Goal: Task Accomplishment & Management: Manage account settings

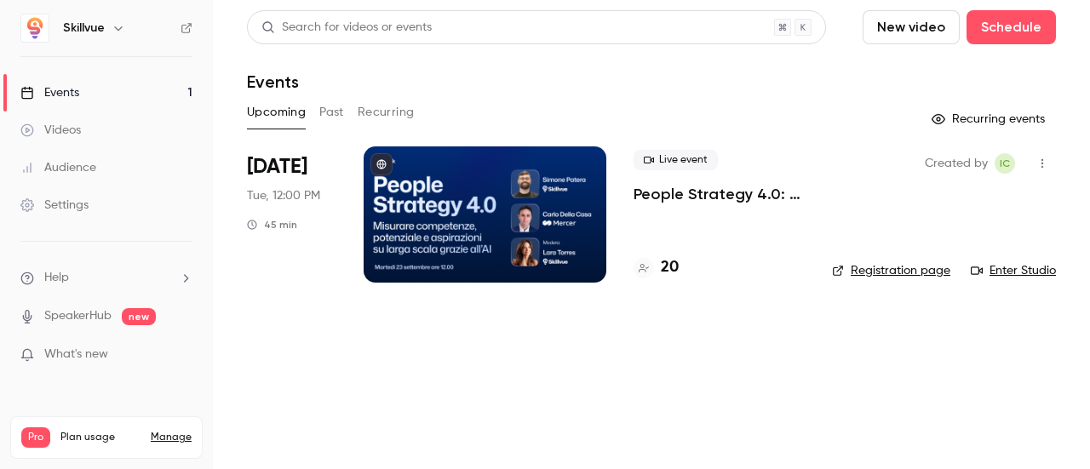
click at [687, 197] on p "People Strategy 4.0: misurare competenze, potenziale e aspirazioni su larga sca…" at bounding box center [719, 194] width 171 height 20
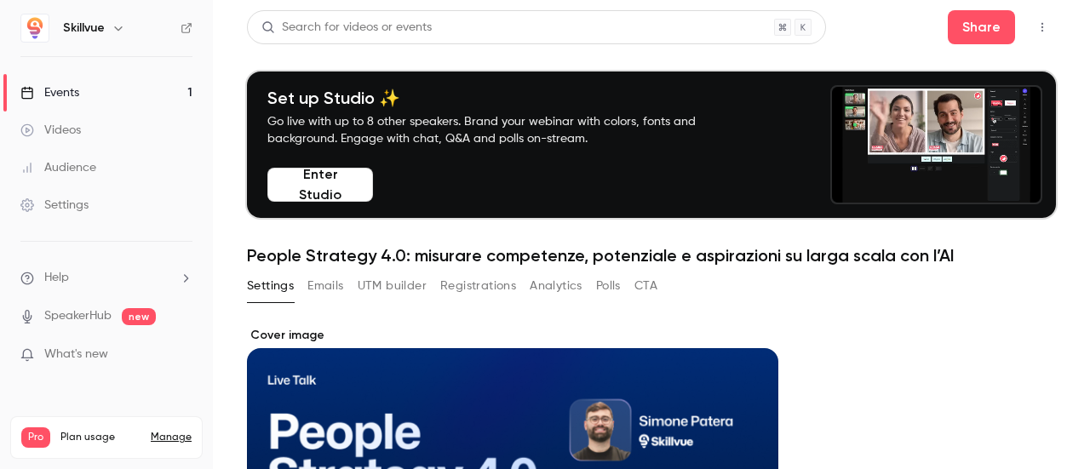
click at [388, 287] on button "UTM builder" at bounding box center [392, 286] width 69 height 27
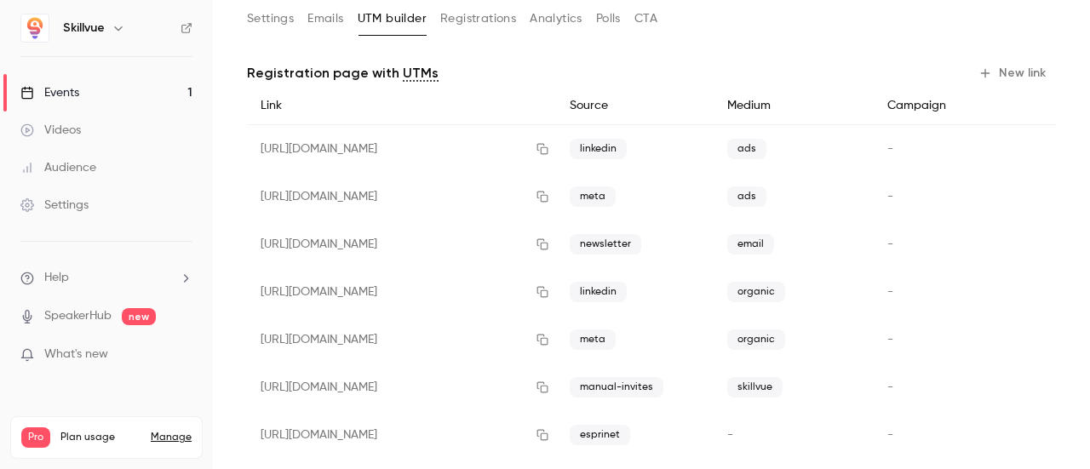
scroll to position [182, 0]
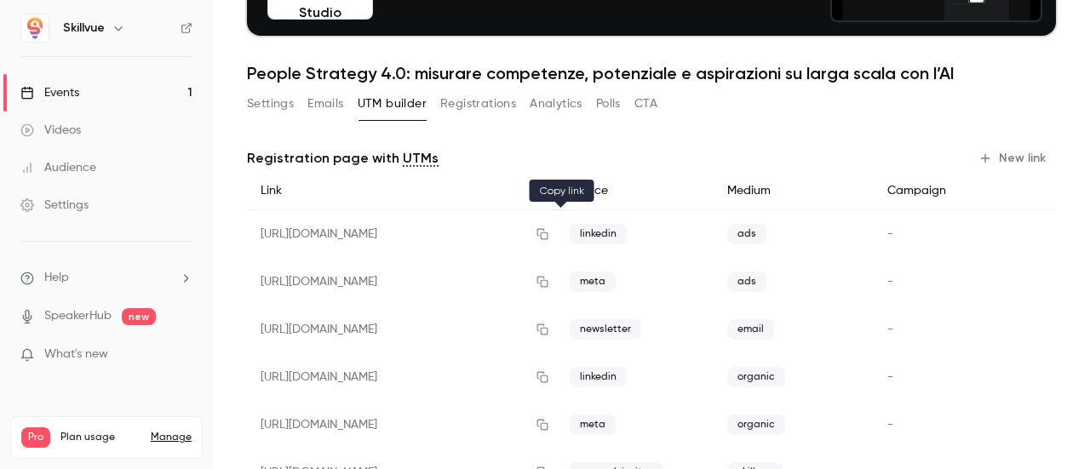
click at [549, 229] on icon "button" at bounding box center [543, 234] width 11 height 11
click at [483, 109] on button "Registrations" at bounding box center [478, 103] width 76 height 27
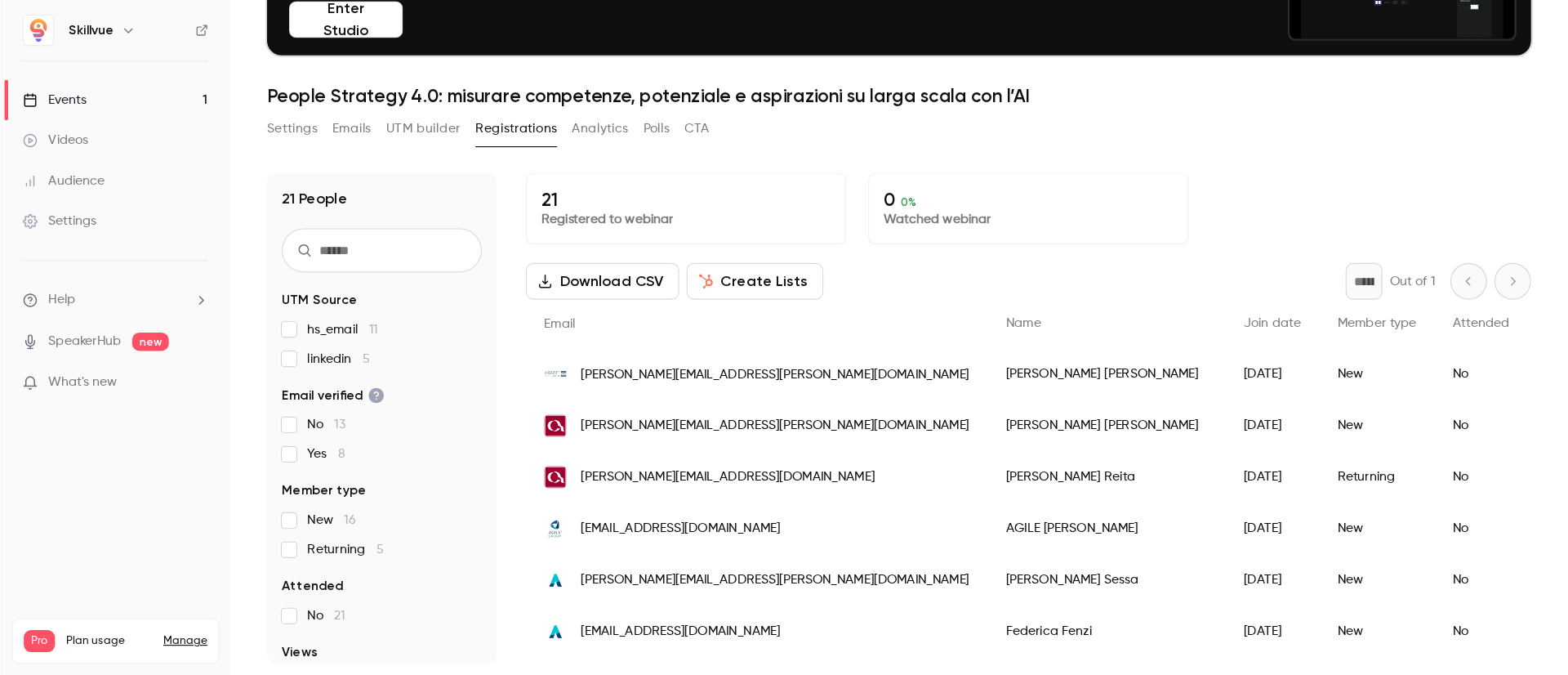
scroll to position [160, 0]
drag, startPoint x: 931, startPoint y: 1, endPoint x: 863, endPoint y: 134, distance: 149.4
click at [863, 134] on div "21 People UTM Source hs_email 11 linkedin 5 Email verified No 13 Yes 8 Member t…" at bounding box center [798, 362] width 1124 height 456
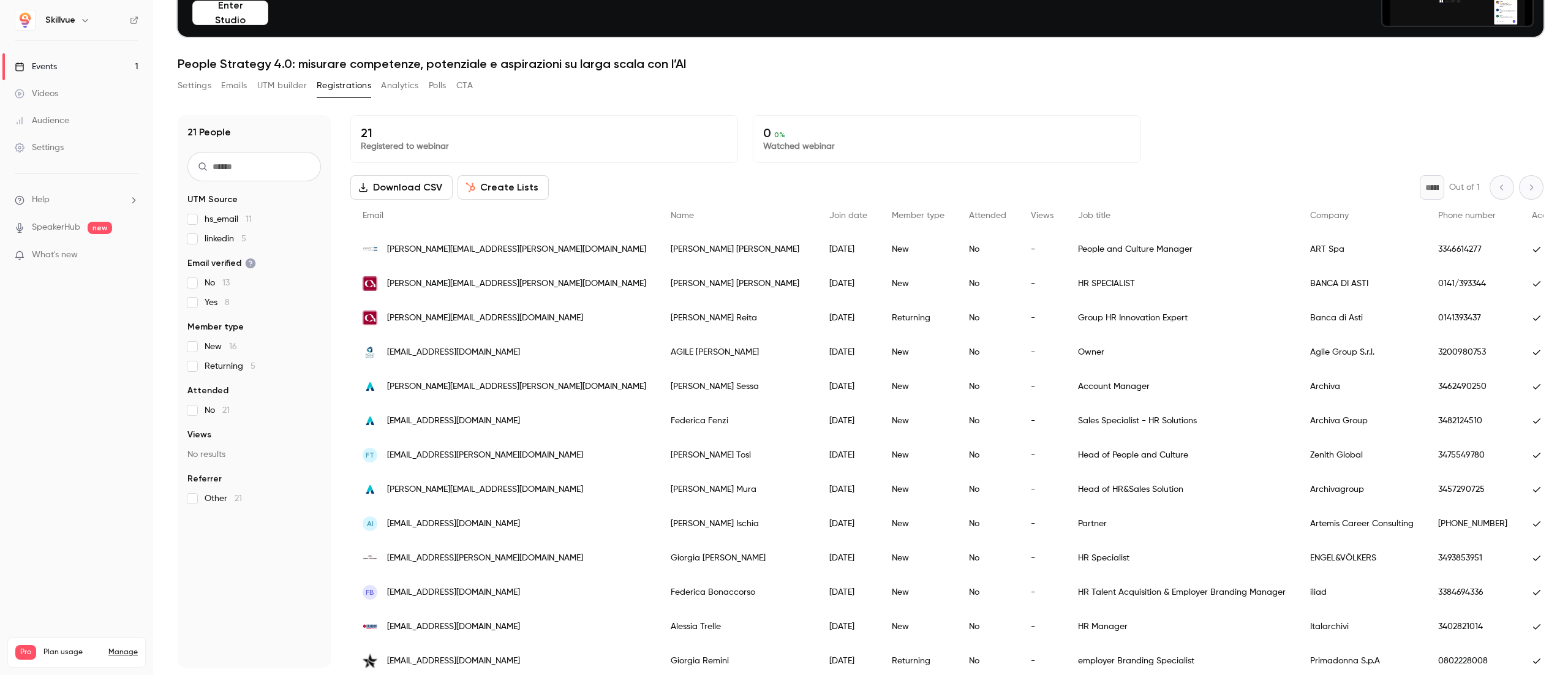
drag, startPoint x: 1045, startPoint y: 1, endPoint x: 1010, endPoint y: 54, distance: 63.5
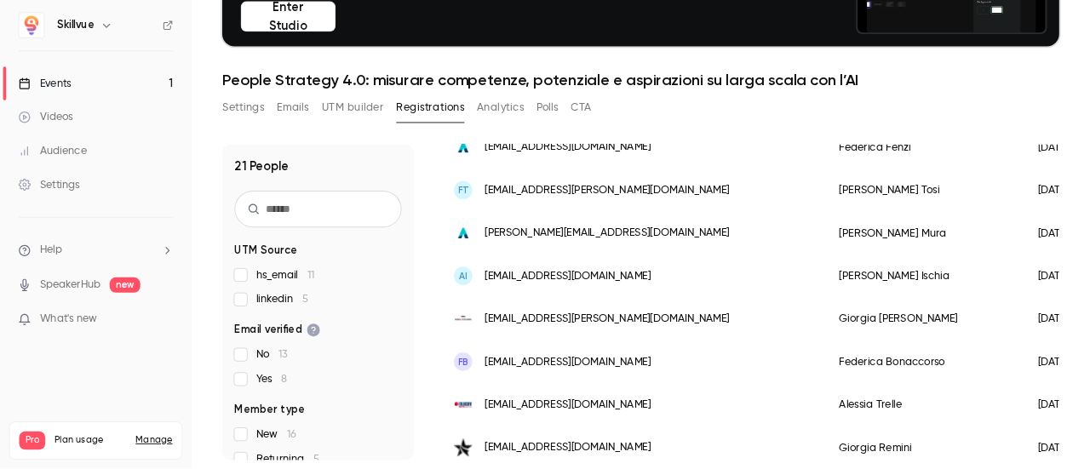
scroll to position [422, 0]
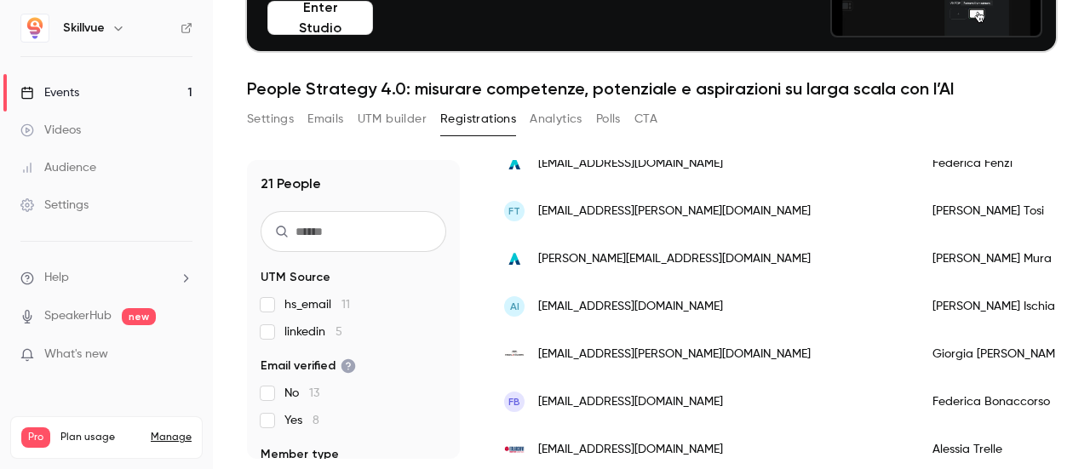
drag, startPoint x: 1680, startPoint y: 13, endPoint x: 618, endPoint y: 73, distance: 1064.0
